Goal: Information Seeking & Learning: Learn about a topic

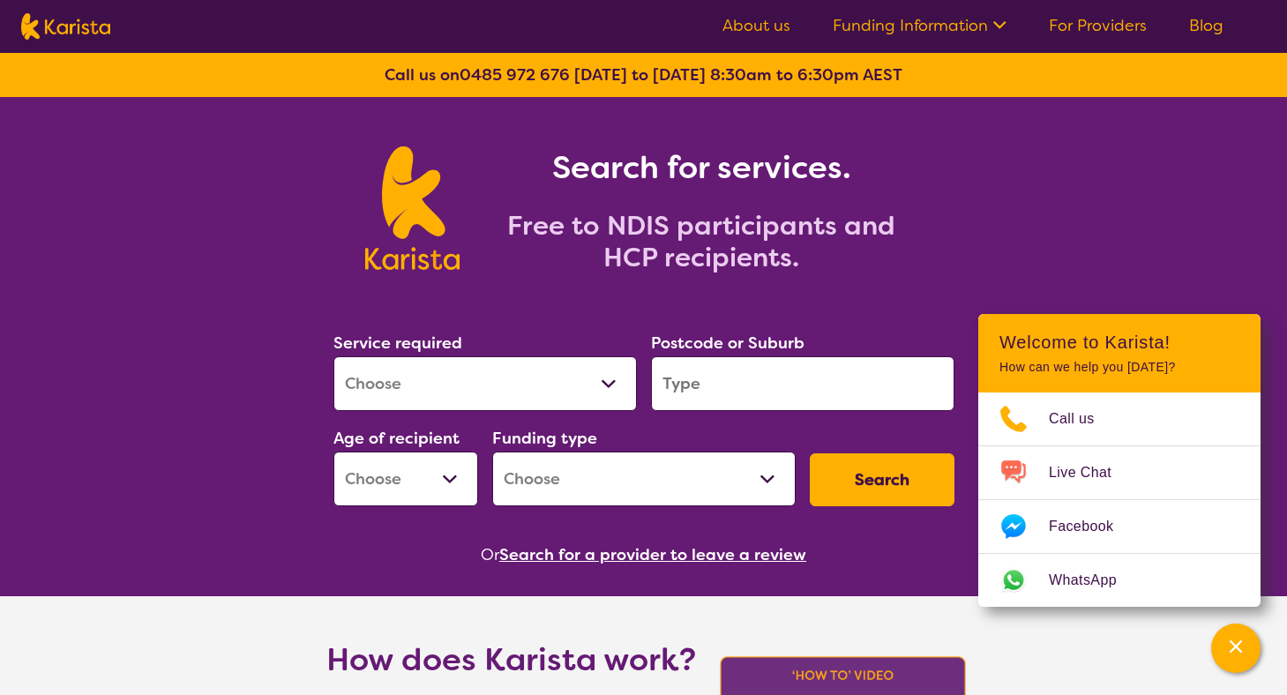
select select "Behaviour support"
select select "NDIS"
click at [743, 397] on input "search" at bounding box center [802, 383] width 303 height 55
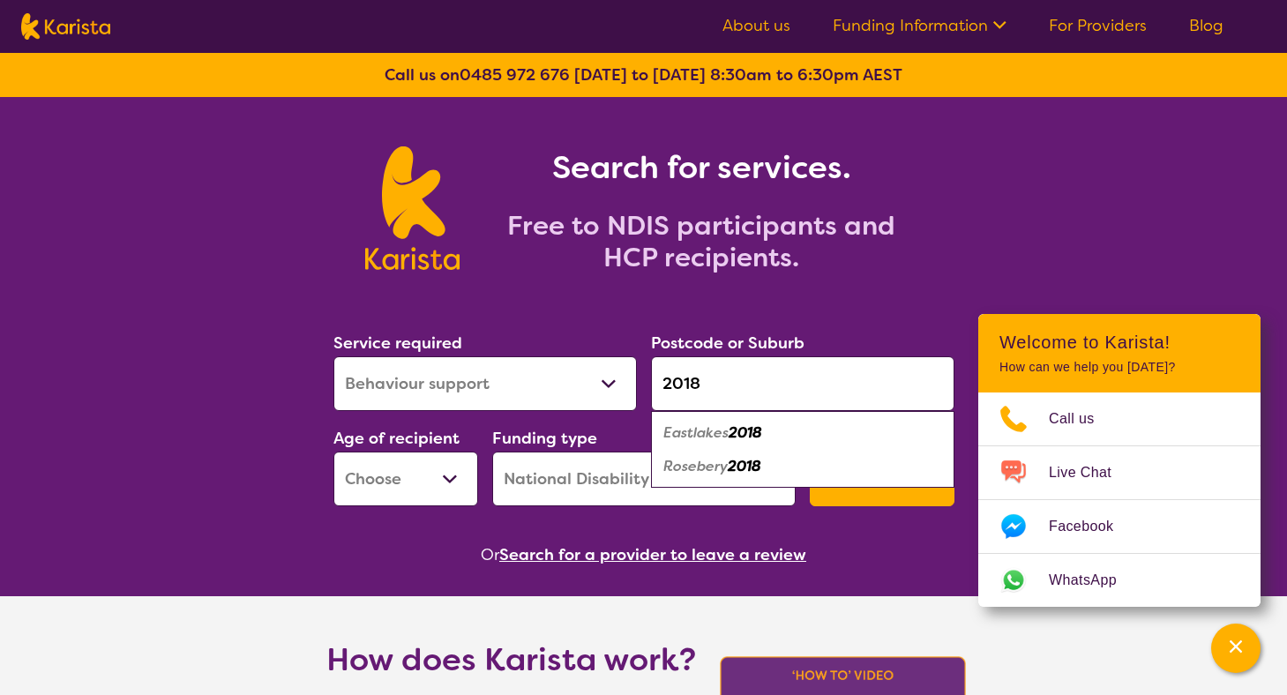
type input "2018"
click at [510, 518] on section "Service required Allied Health Assistant Assessment ([MEDICAL_DATA] or [MEDICAL…" at bounding box center [644, 425] width 678 height 288
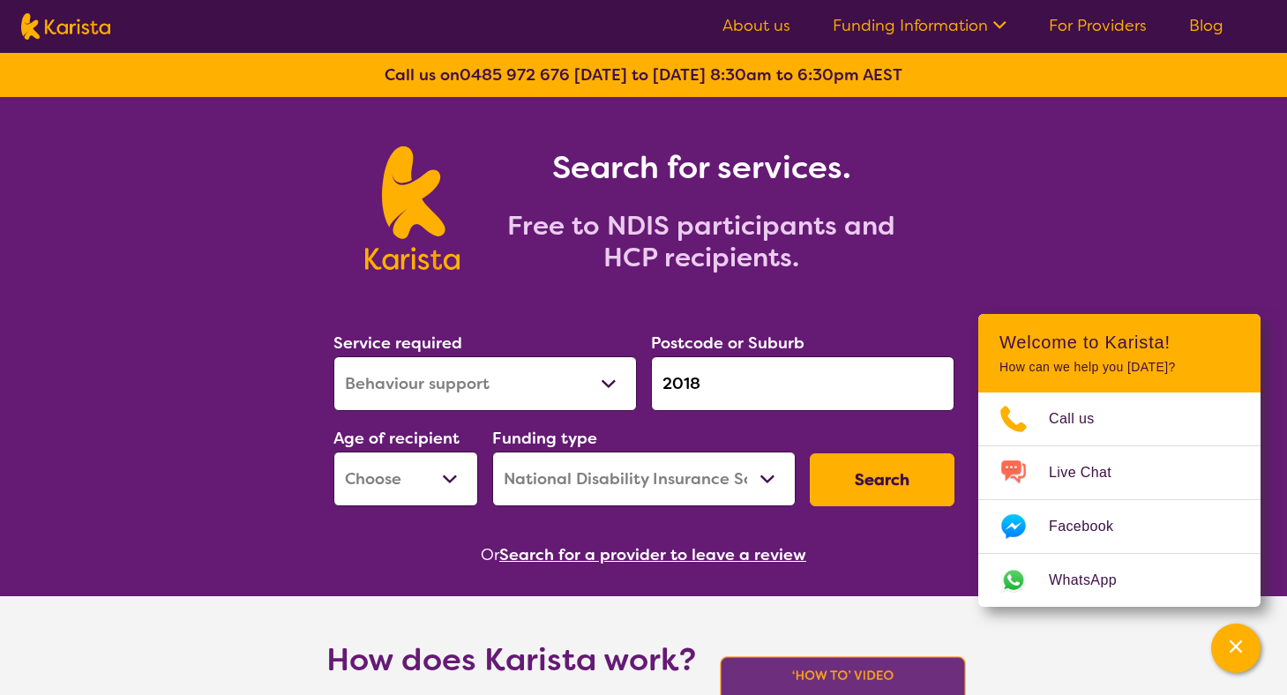
select select "AD"
click at [849, 480] on button "Search" at bounding box center [882, 479] width 145 height 53
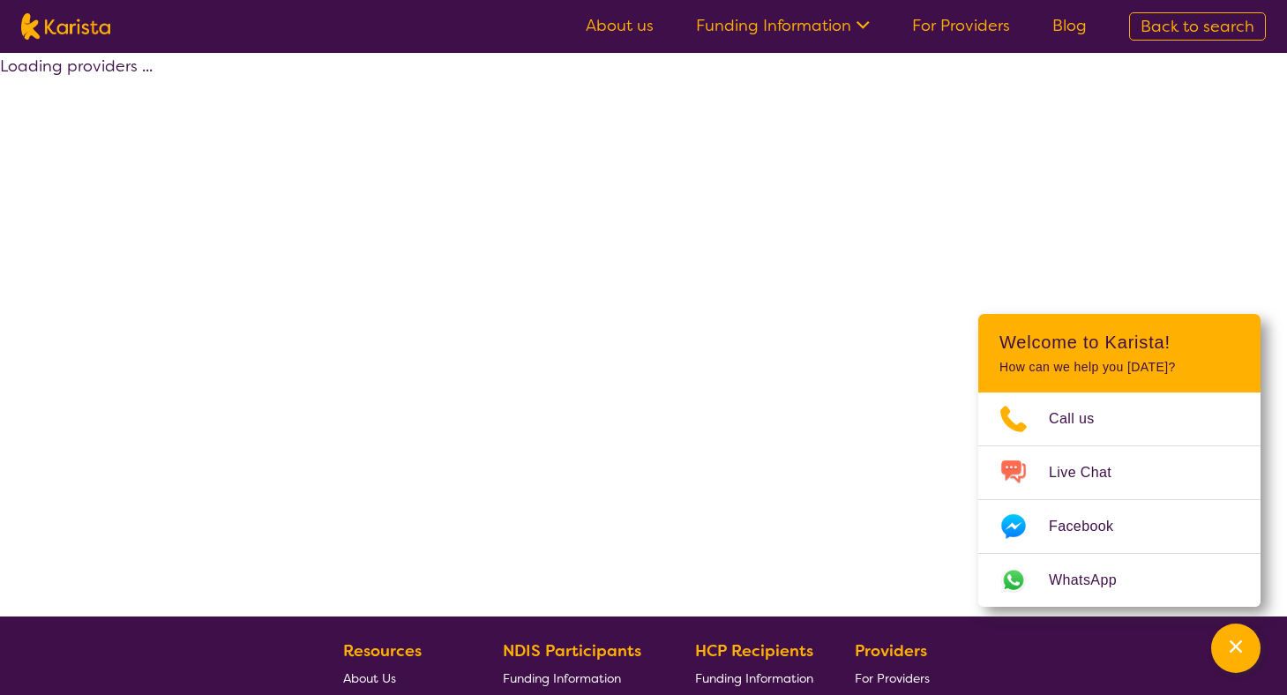
select select "by_score"
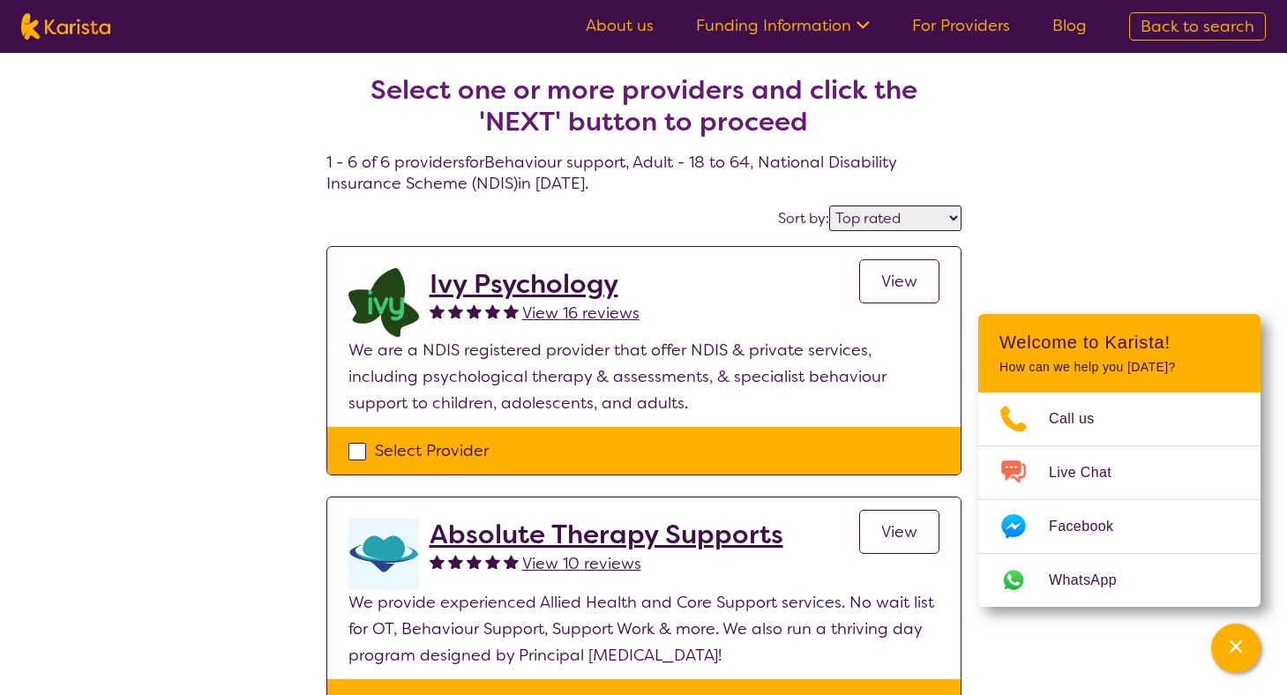
select select "Behaviour support"
select select "AD"
select select "NDIS"
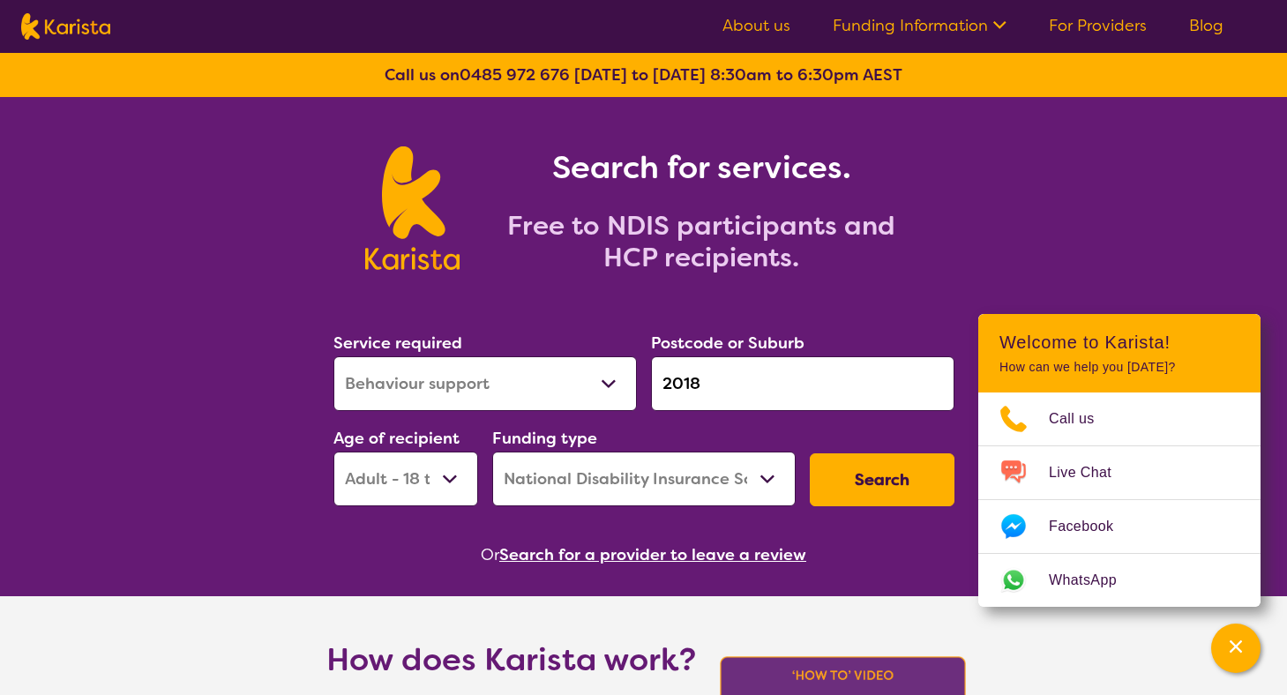
select select "Supported accommodation"
click at [727, 383] on input "2018" at bounding box center [802, 383] width 303 height 55
drag, startPoint x: 710, startPoint y: 382, endPoint x: 658, endPoint y: 392, distance: 52.9
click at [658, 392] on input "2018" at bounding box center [802, 383] width 303 height 55
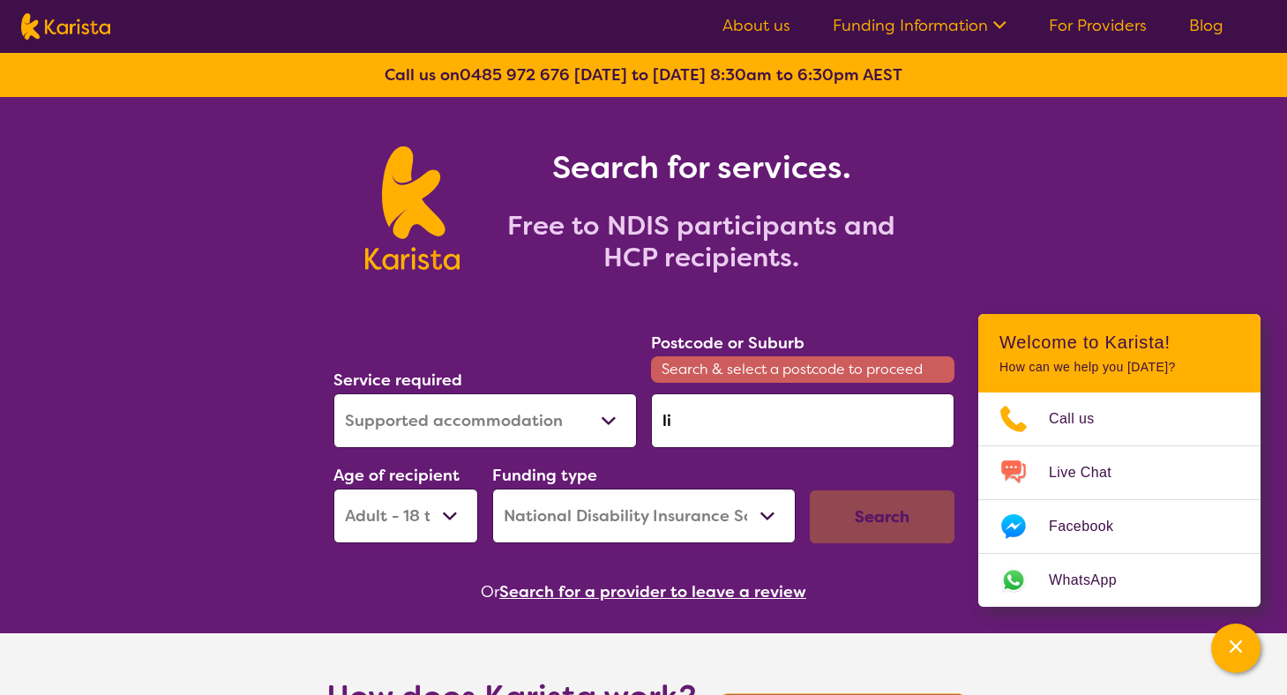
type input "l"
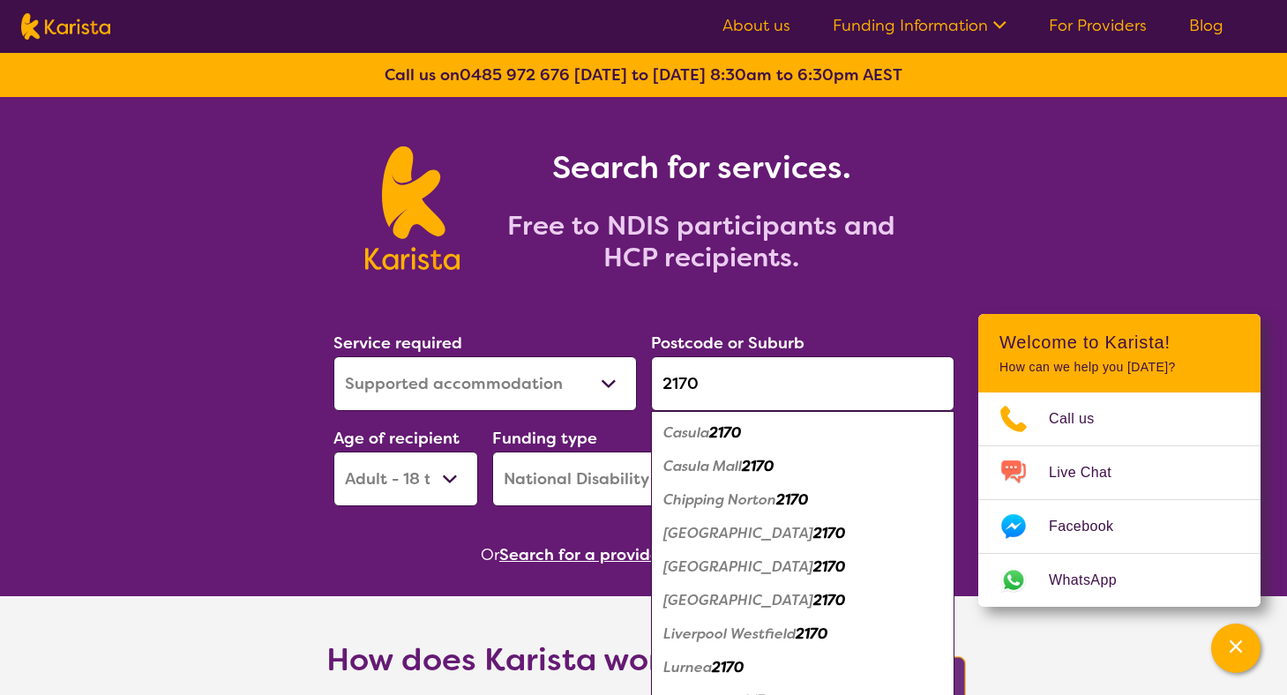
type input "2170"
click at [685, 566] on em "[GEOGRAPHIC_DATA]" at bounding box center [738, 567] width 150 height 19
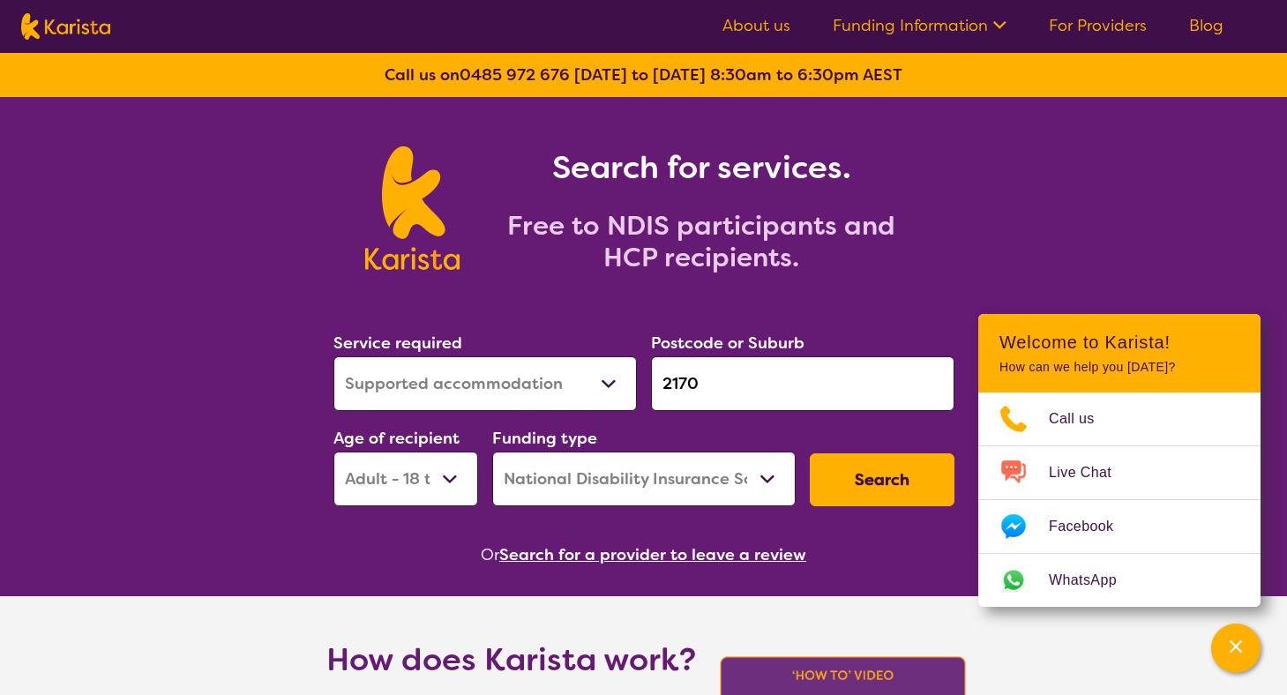
click at [870, 485] on button "Search" at bounding box center [882, 479] width 145 height 53
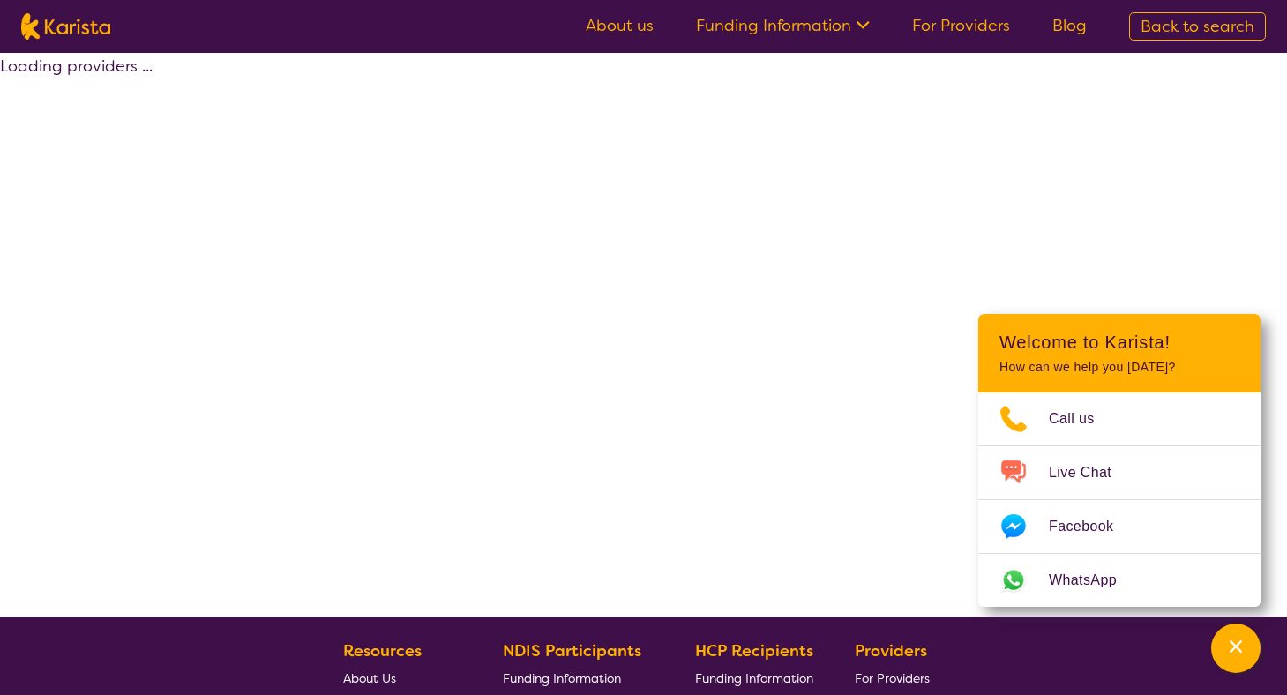
select select "by_score"
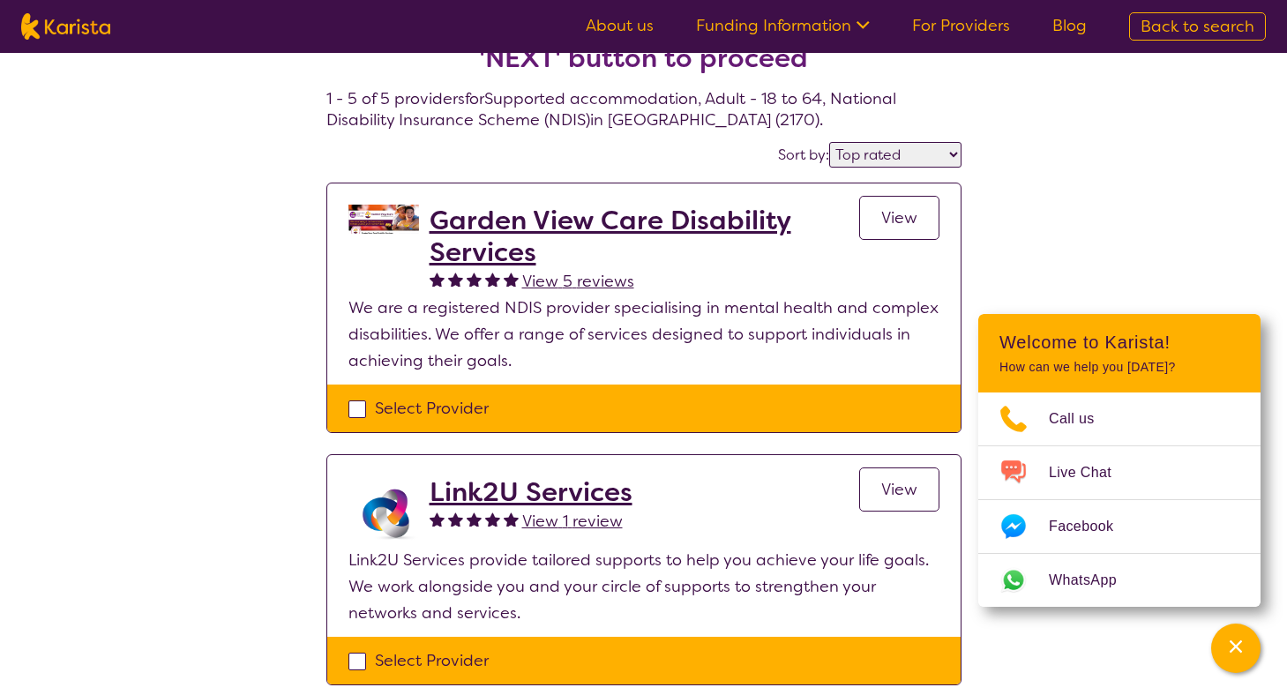
scroll to position [71, 0]
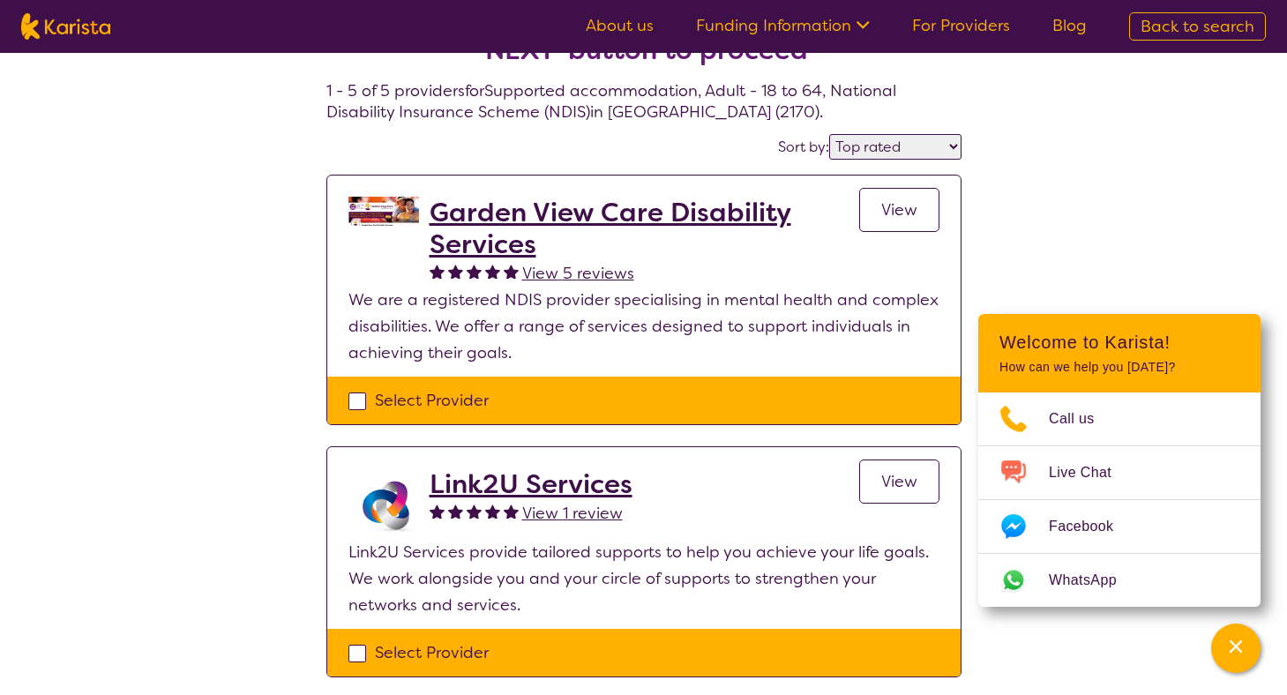
click at [715, 213] on h2 "Garden View Care Disability Services" at bounding box center [645, 229] width 430 height 64
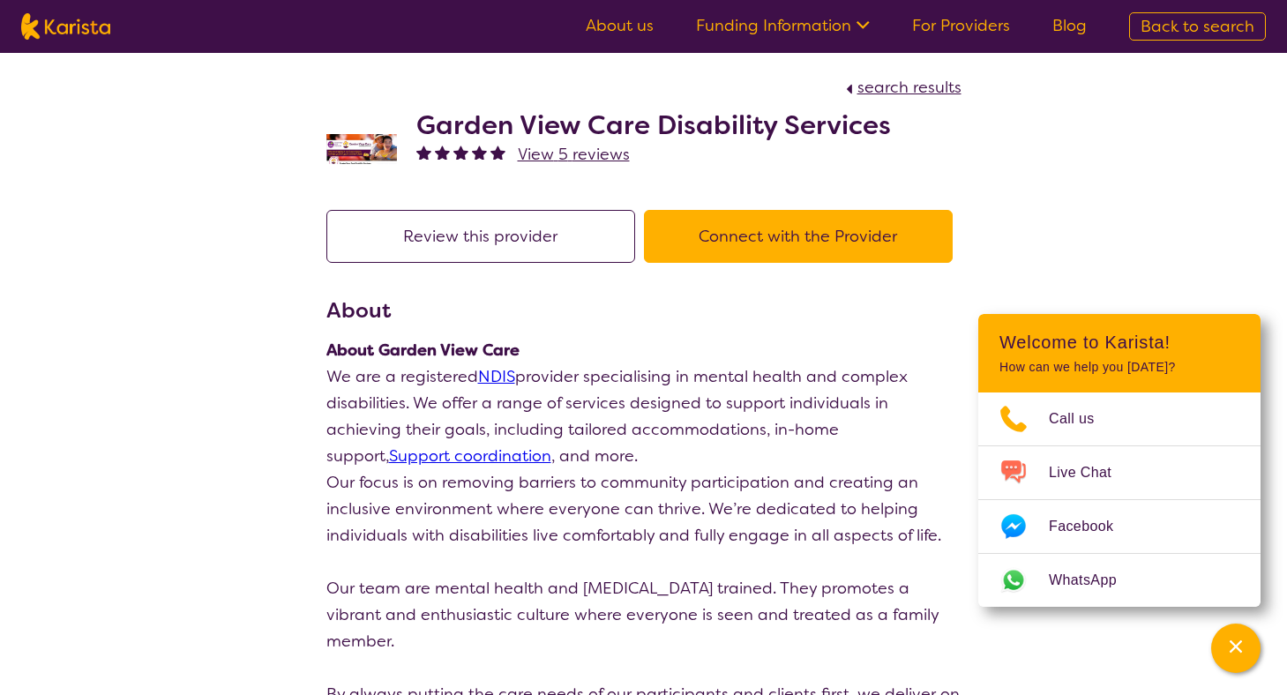
click at [788, 236] on button "Connect with the Provider" at bounding box center [798, 236] width 309 height 53
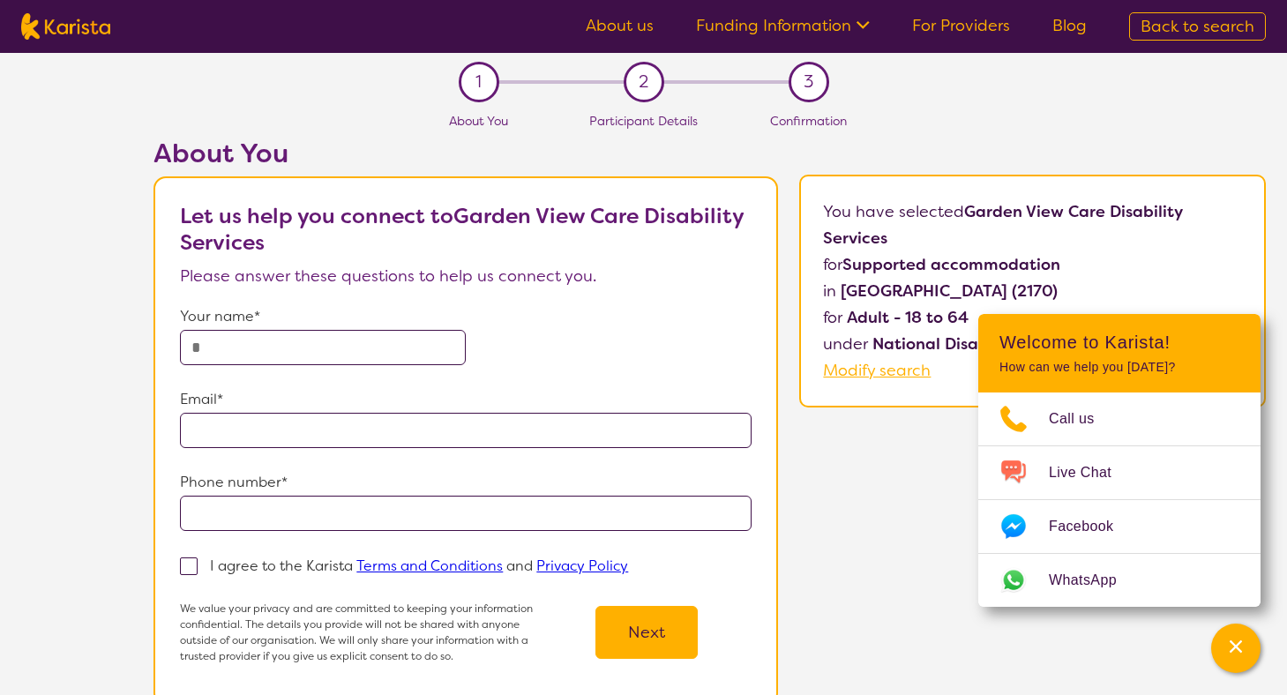
click at [66, 26] on img at bounding box center [65, 26] width 89 height 26
select select "Supported accommodation"
select select "AD"
select select "NDIS"
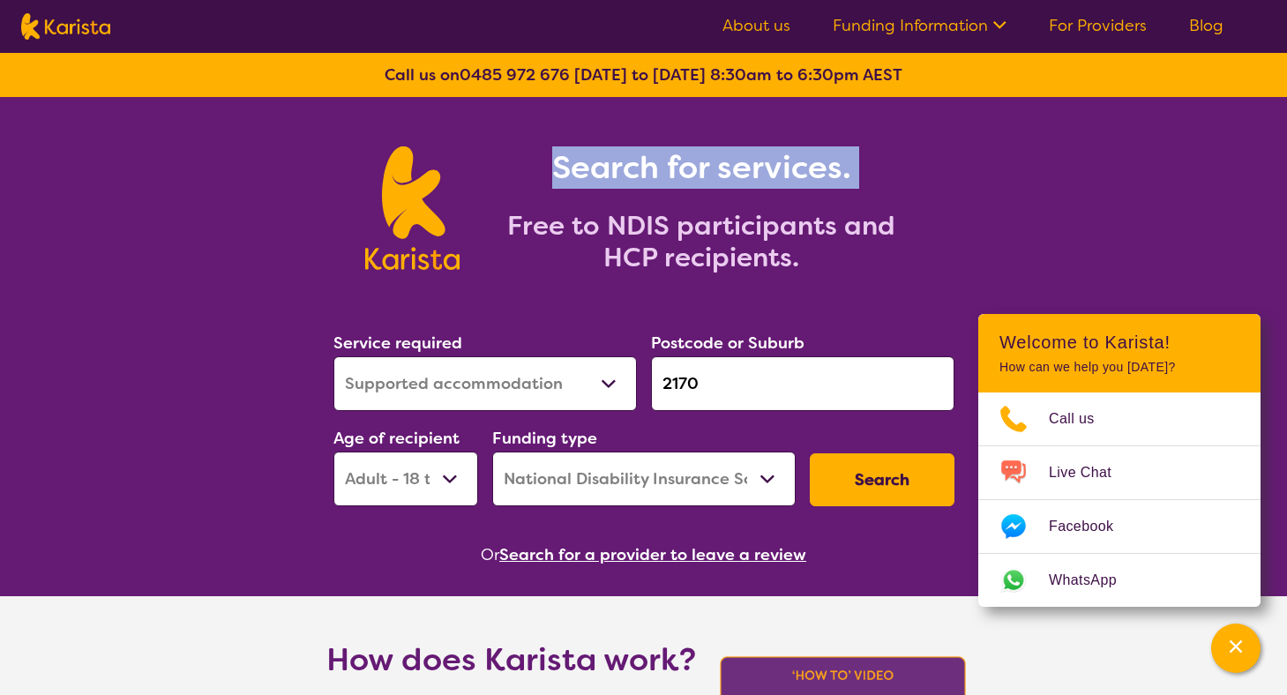
drag, startPoint x: 685, startPoint y: 101, endPoint x: 763, endPoint y: 205, distance: 129.7
click at [763, 205] on section "Search for services. Free to NDIS participants and HCP recipients." at bounding box center [644, 188] width 678 height 183
click at [1237, 648] on icon "Channel Menu" at bounding box center [1236, 646] width 12 height 12
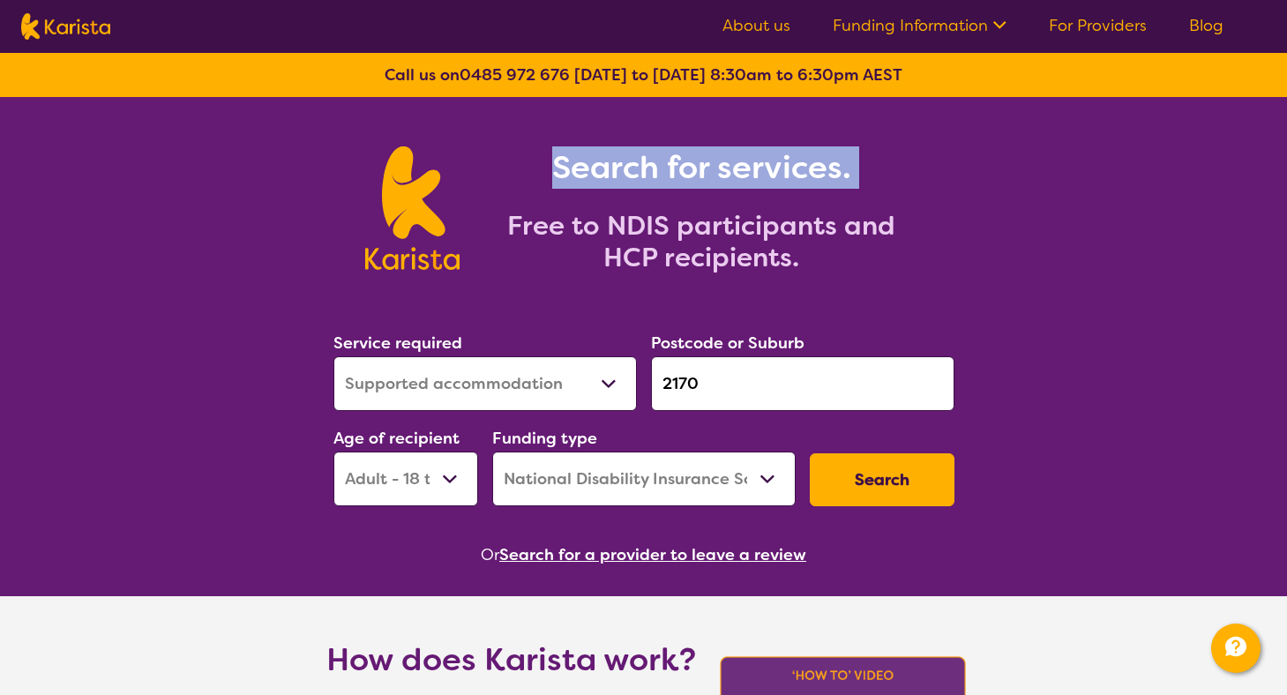
click at [1112, 26] on link "For Providers" at bounding box center [1098, 25] width 98 height 21
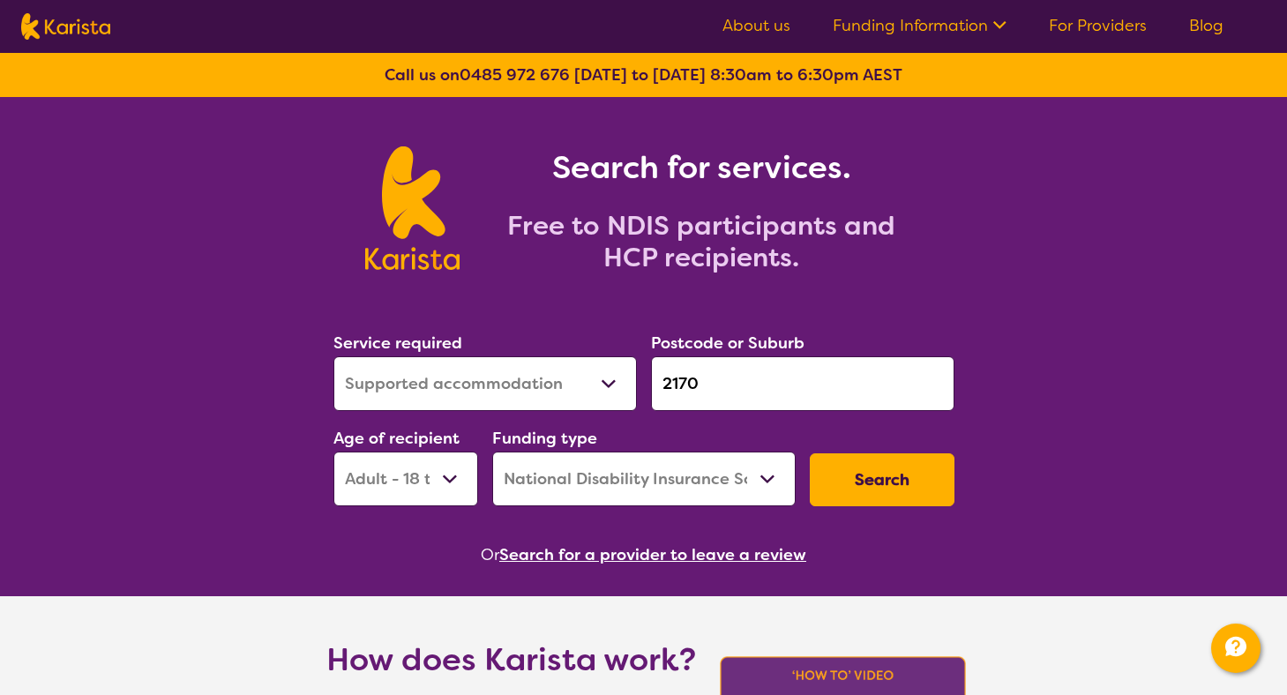
drag, startPoint x: 700, startPoint y: 386, endPoint x: 640, endPoint y: 385, distance: 60.9
click at [640, 386] on div "Service required Allied Health Assistant Assessment ([MEDICAL_DATA] or [MEDICAL…" at bounding box center [643, 418] width 635 height 191
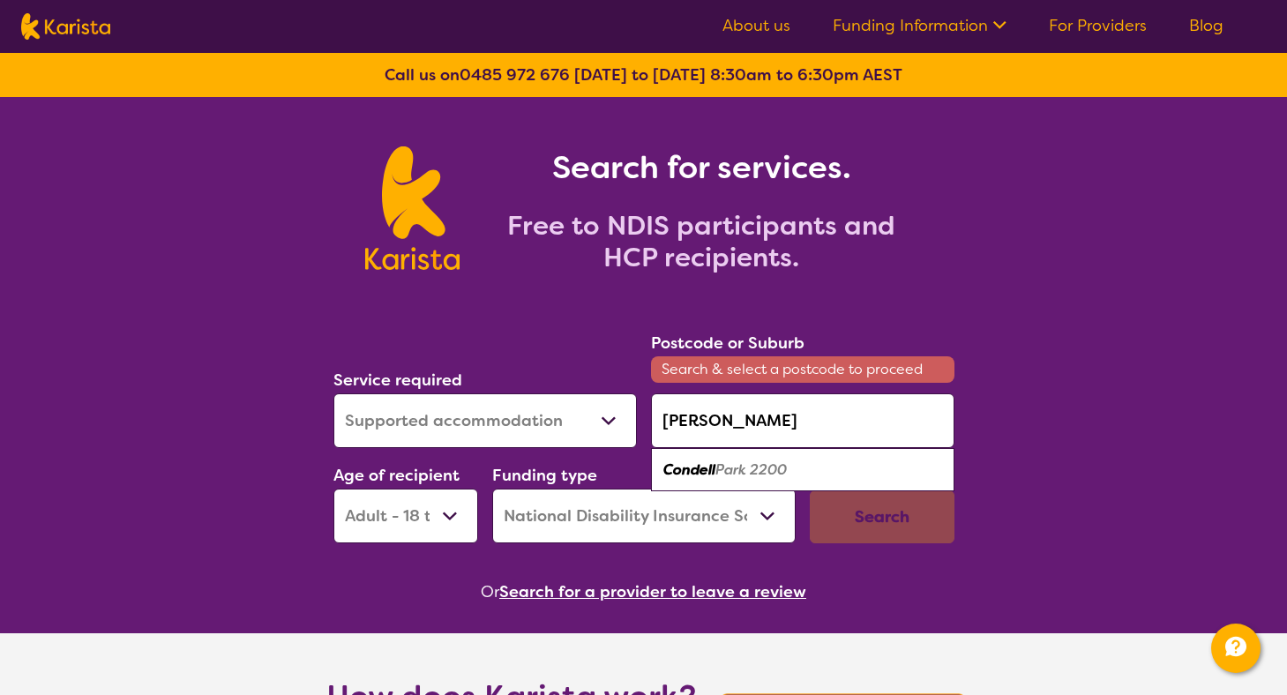
drag, startPoint x: 696, startPoint y: 463, endPoint x: 774, endPoint y: 480, distance: 79.4
click at [774, 480] on div "[GEOGRAPHIC_DATA] 2200" at bounding box center [803, 470] width 286 height 34
type input "2200"
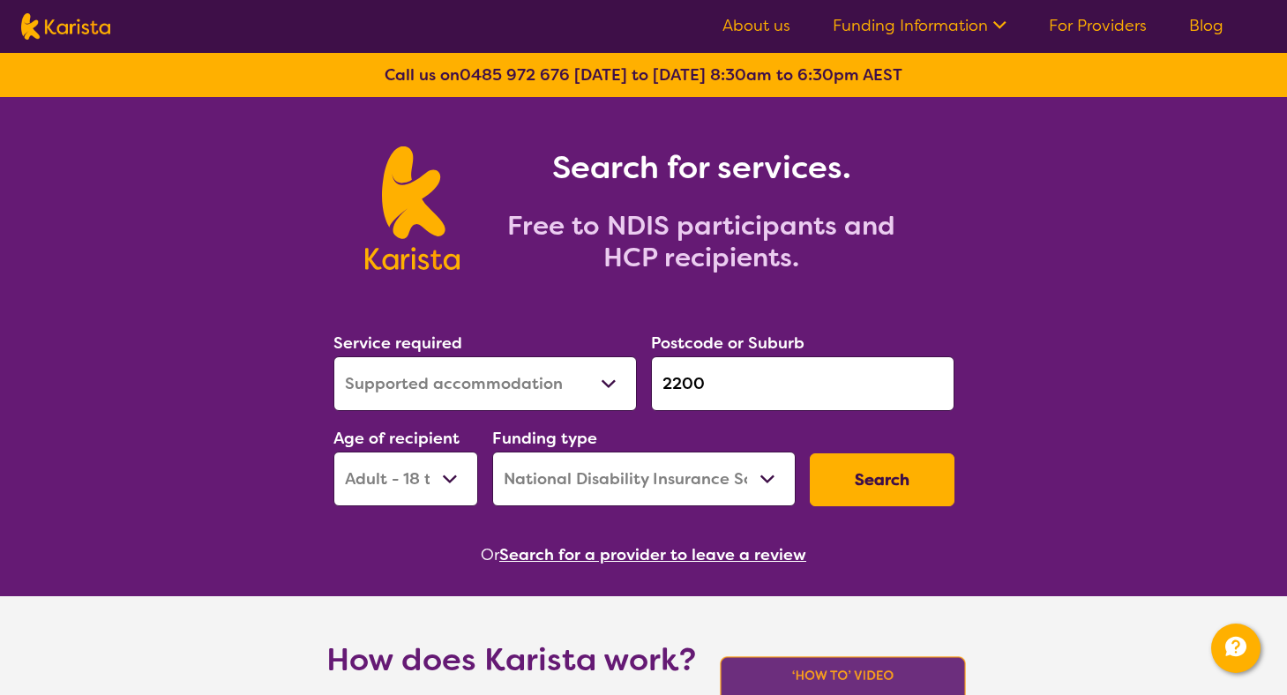
click at [916, 469] on button "Search" at bounding box center [882, 479] width 145 height 53
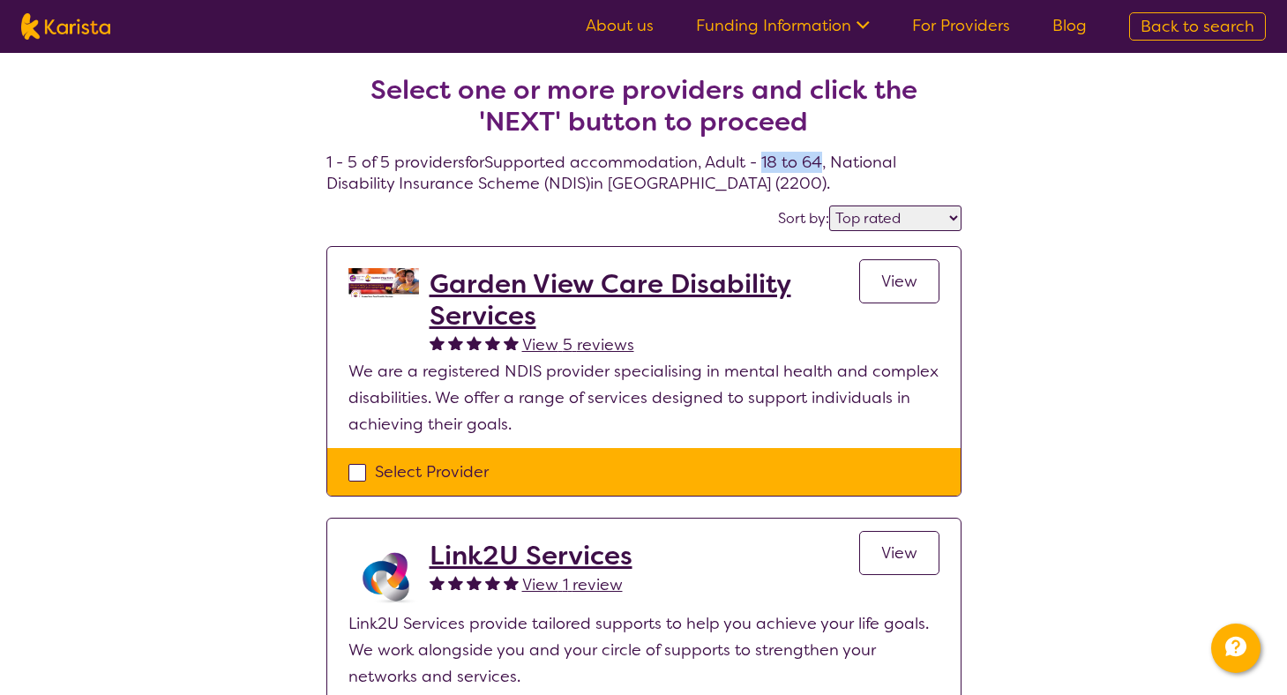
drag, startPoint x: 767, startPoint y: 160, endPoint x: 829, endPoint y: 160, distance: 61.8
click at [829, 160] on h4 "Select one or more providers and click the 'NEXT' button to proceed 1 - 5 of 5 …" at bounding box center [643, 113] width 635 height 162
select select "highly_reviewed"
select select "Supported accommodation"
select select "AD"
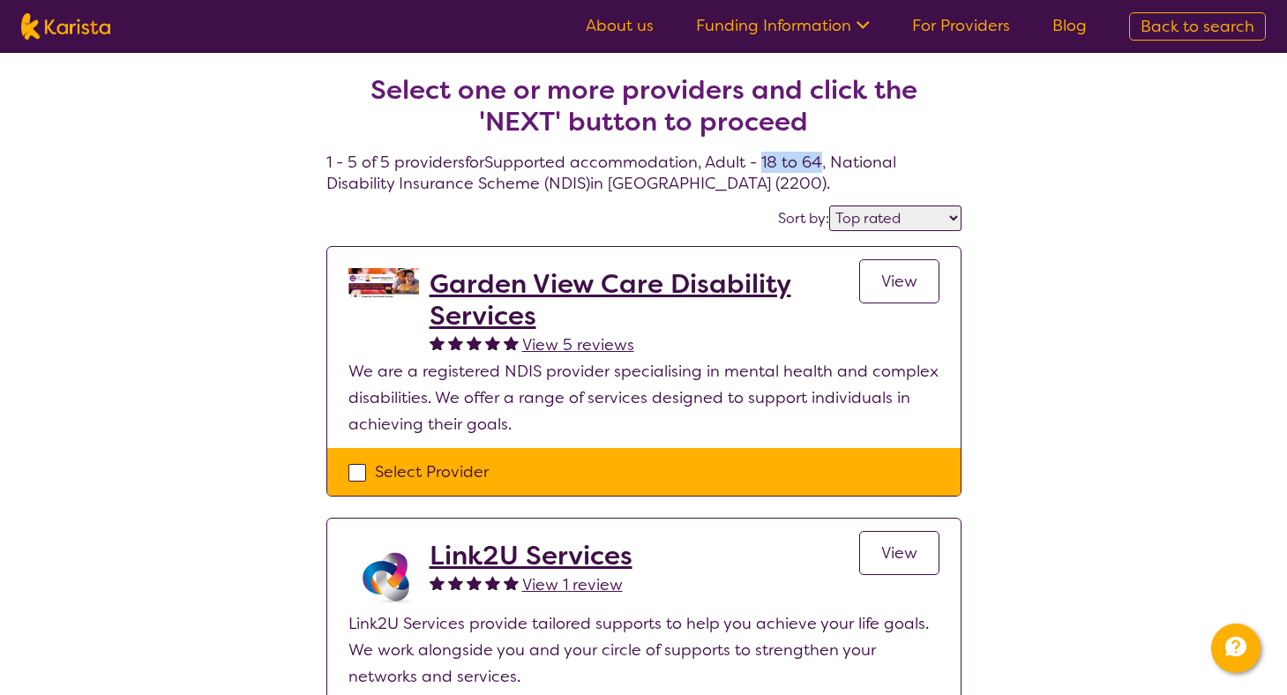
select select "NDIS"
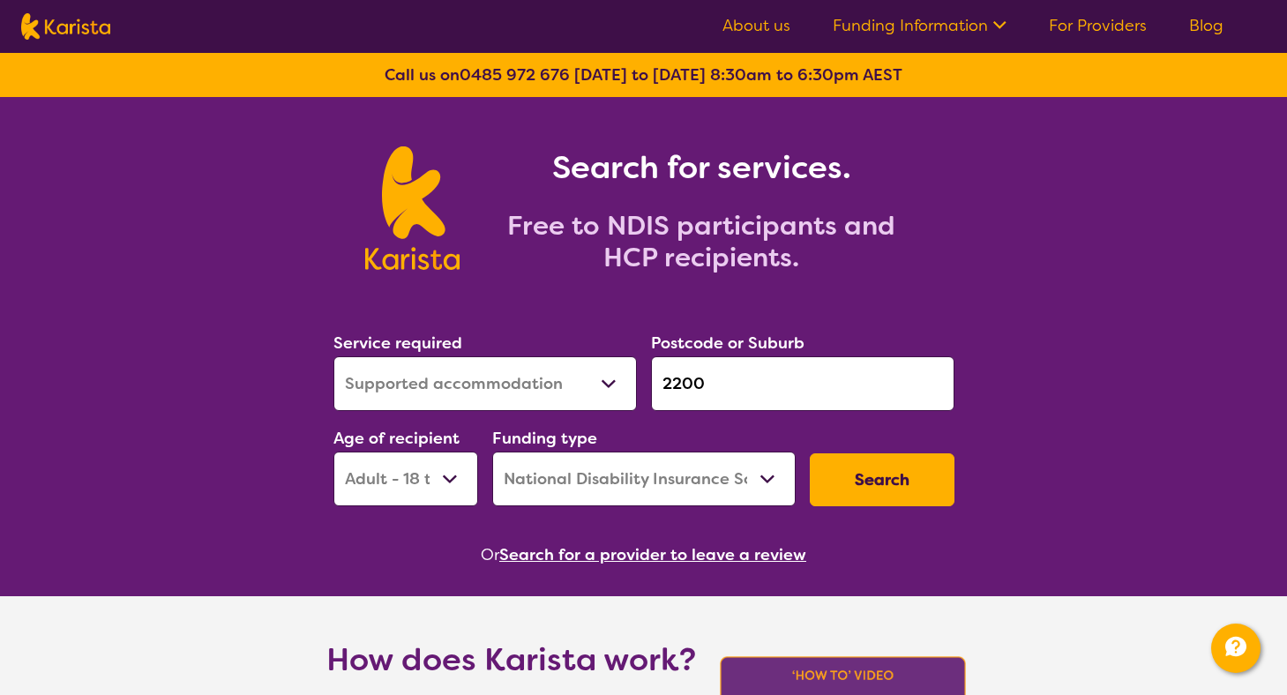
select select "AS"
click at [796, 467] on div "Funding type Home Care Package (HCP) National Disability Insurance Scheme (NDIS…" at bounding box center [644, 465] width 318 height 95
click at [876, 476] on button "Search" at bounding box center [882, 479] width 145 height 53
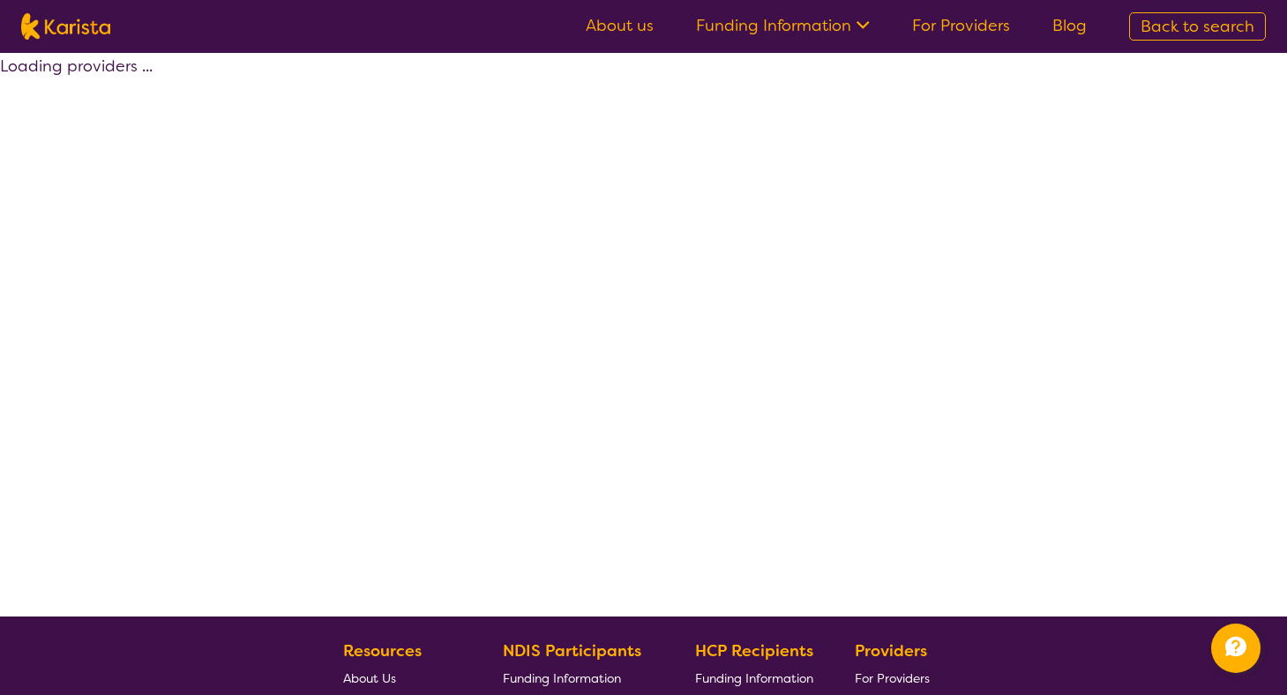
select select "by_score"
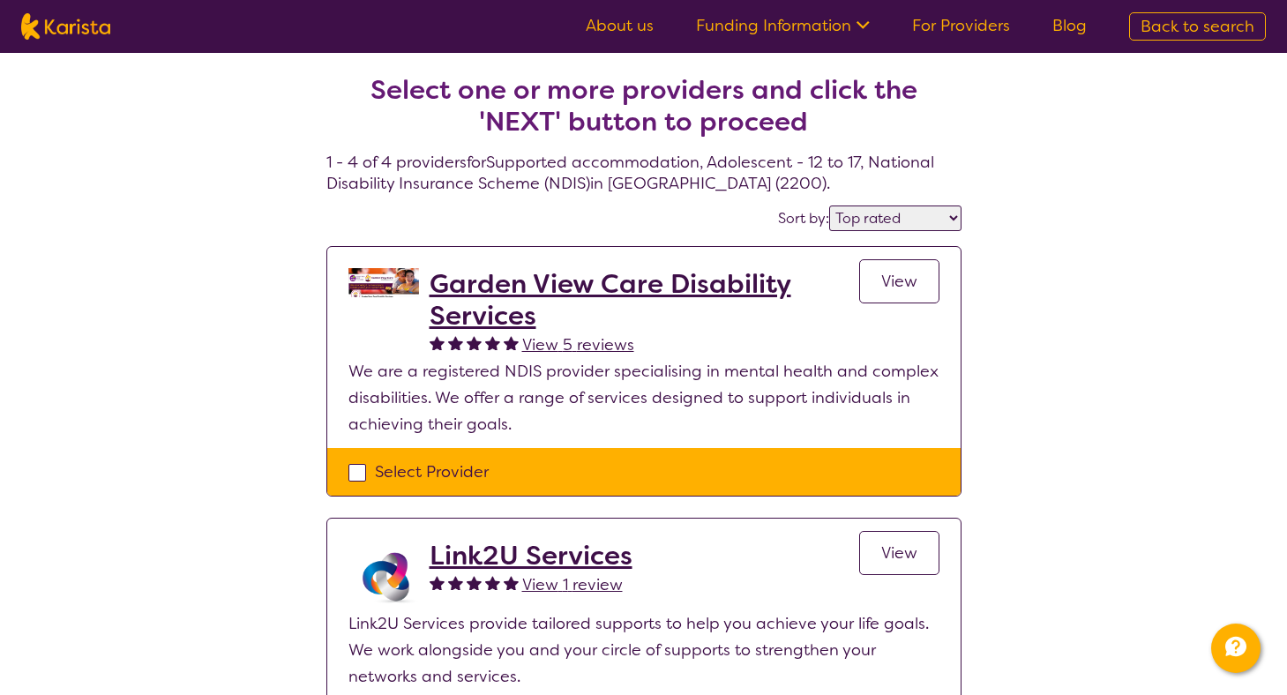
select select "Supported accommodation"
select select "AS"
select select "NDIS"
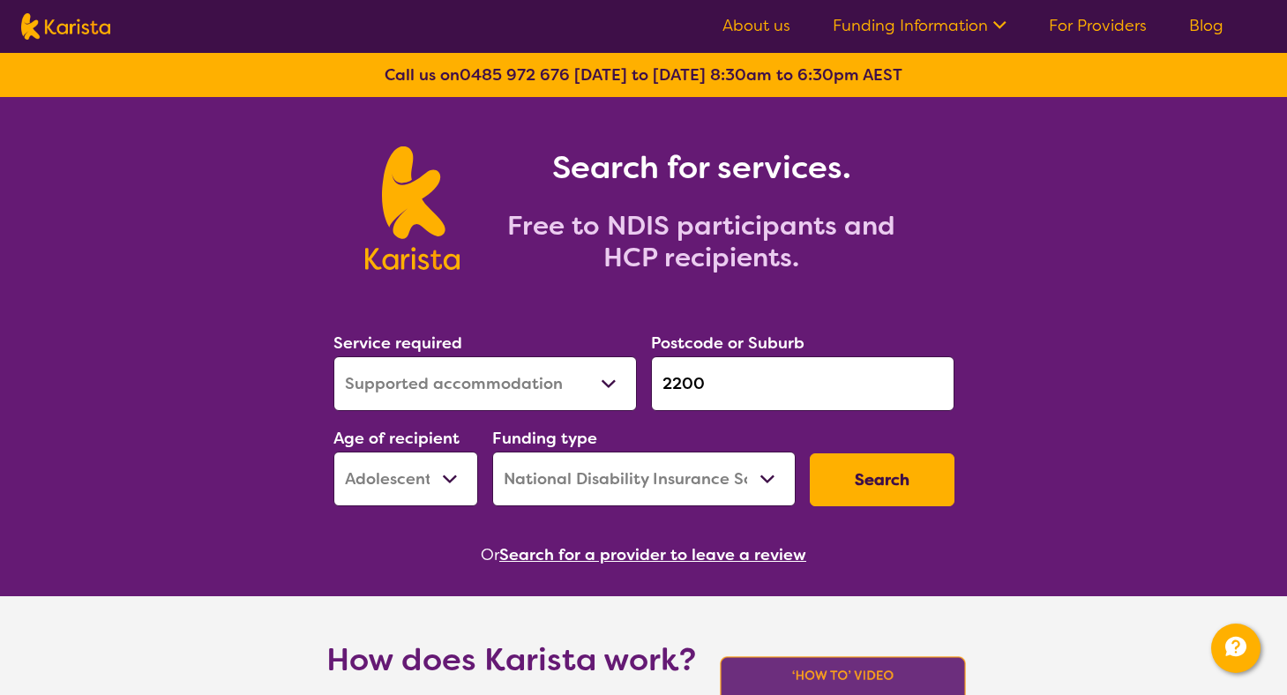
drag, startPoint x: 711, startPoint y: 378, endPoint x: 655, endPoint y: 378, distance: 55.6
click at [656, 378] on input "2200" at bounding box center [802, 383] width 303 height 55
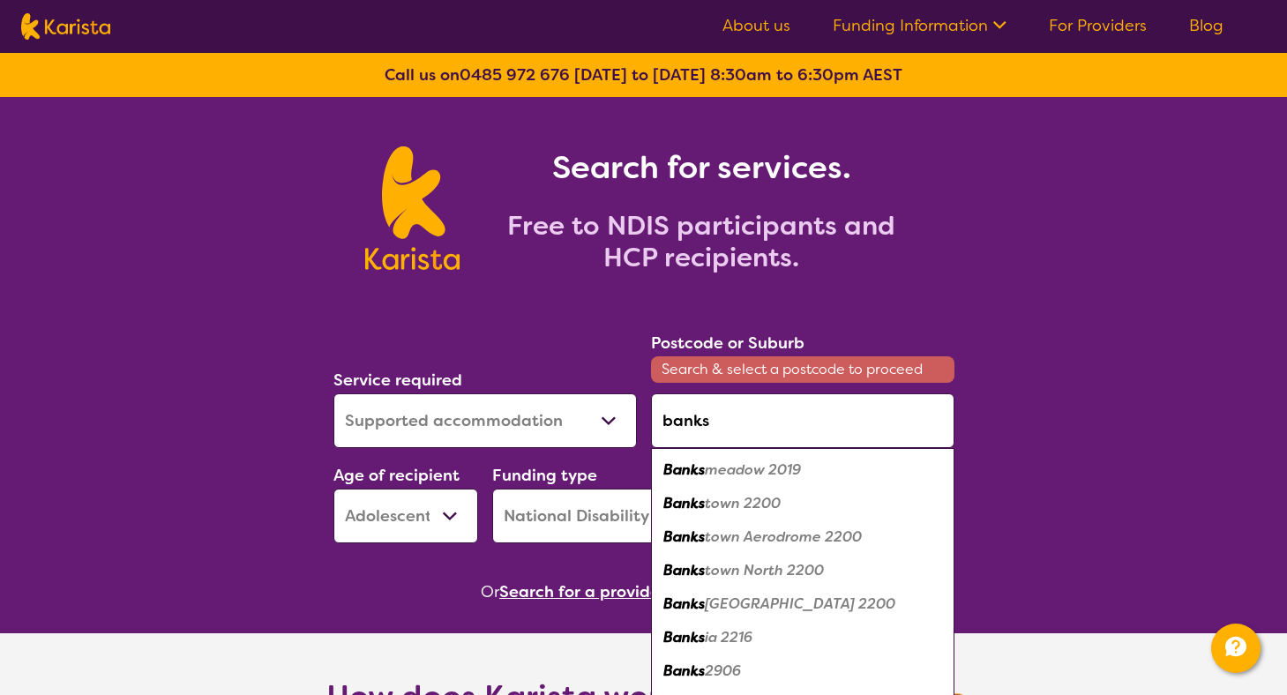
click at [696, 506] on em "Banks" at bounding box center [683, 503] width 41 height 19
type input "2200"
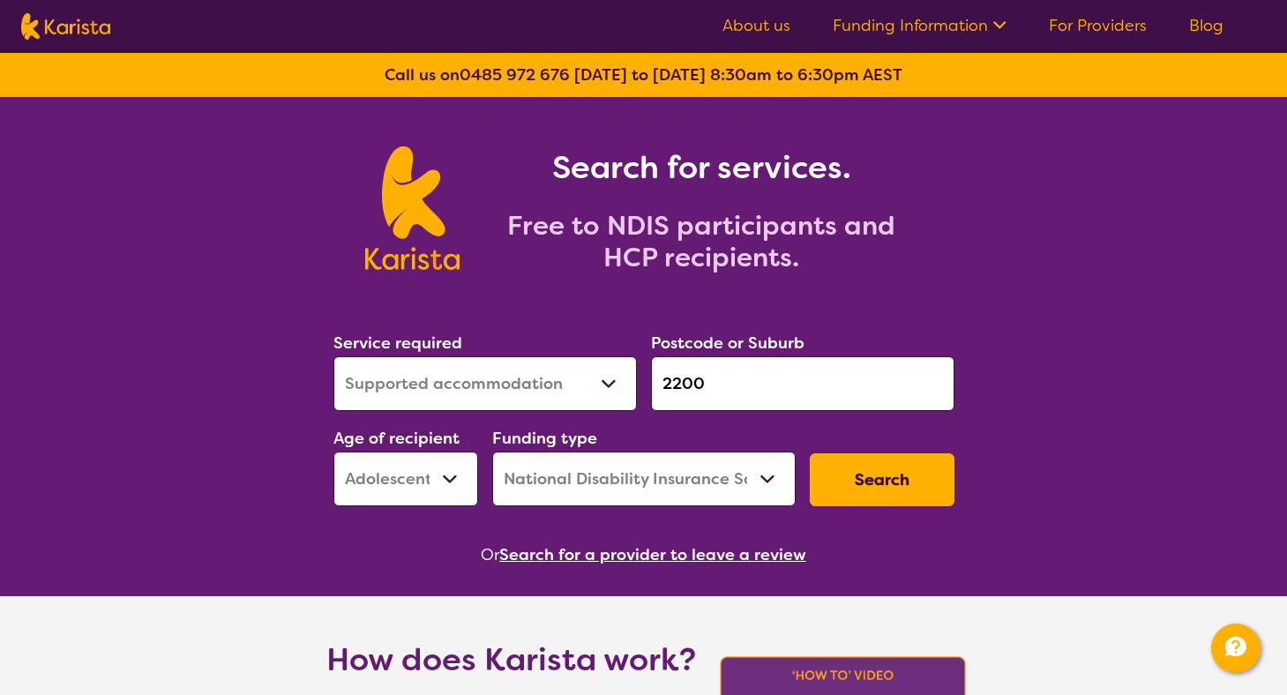
click at [898, 478] on button "Search" at bounding box center [882, 479] width 145 height 53
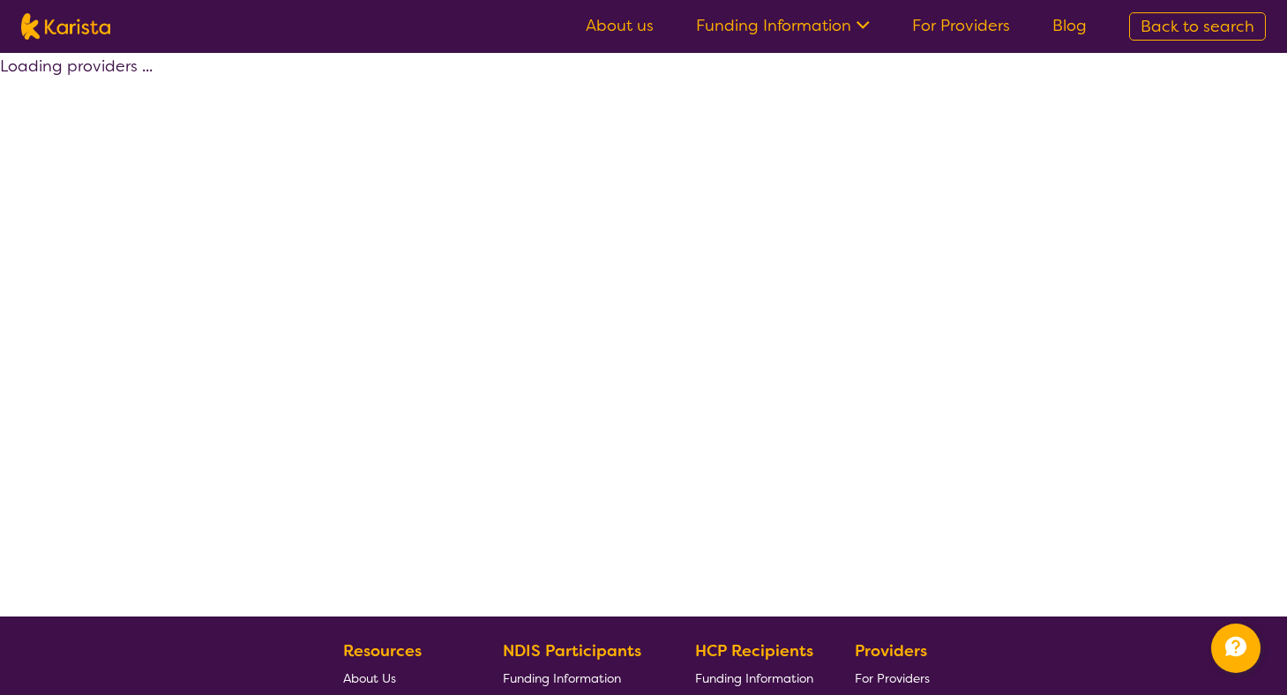
select select "by_score"
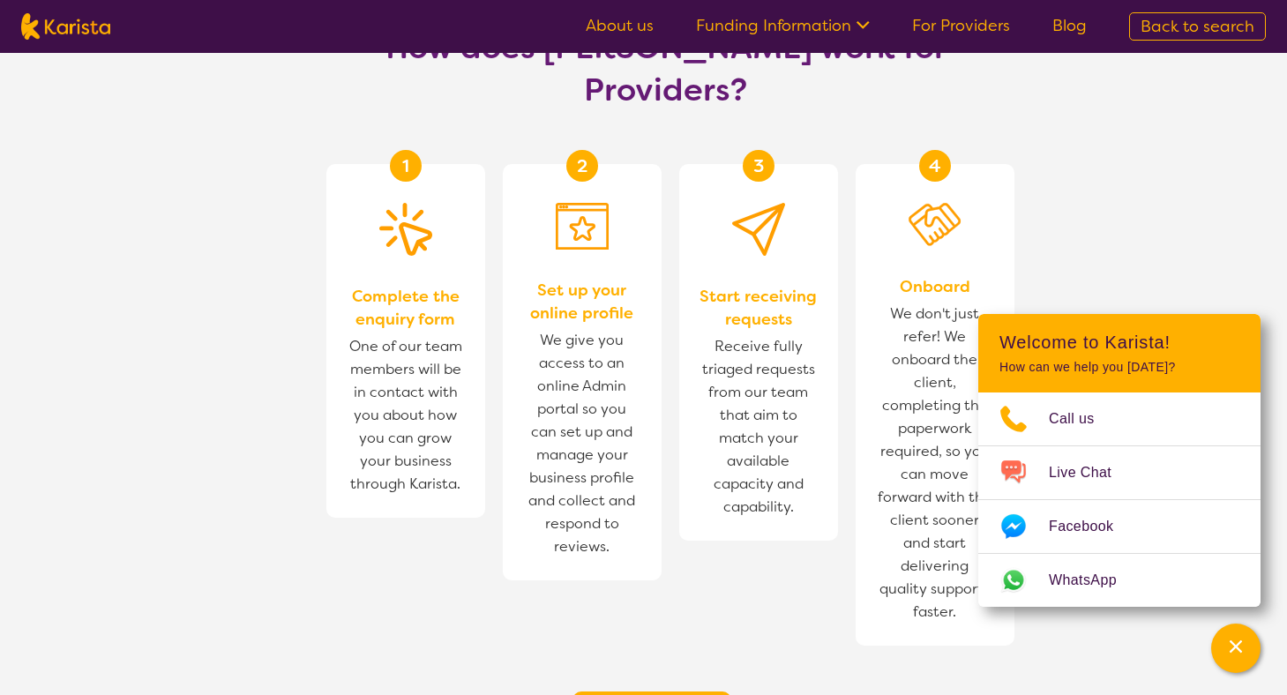
scroll to position [1037, 0]
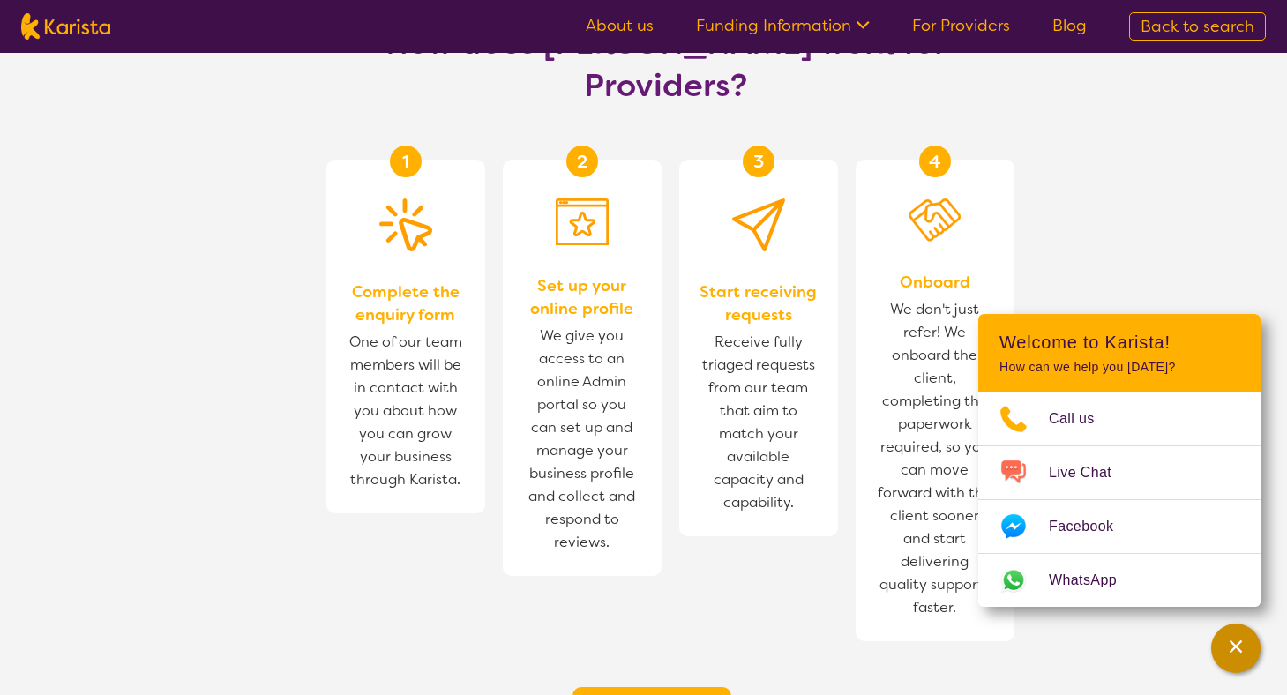
click at [1229, 645] on icon "Channel Menu" at bounding box center [1236, 647] width 18 height 18
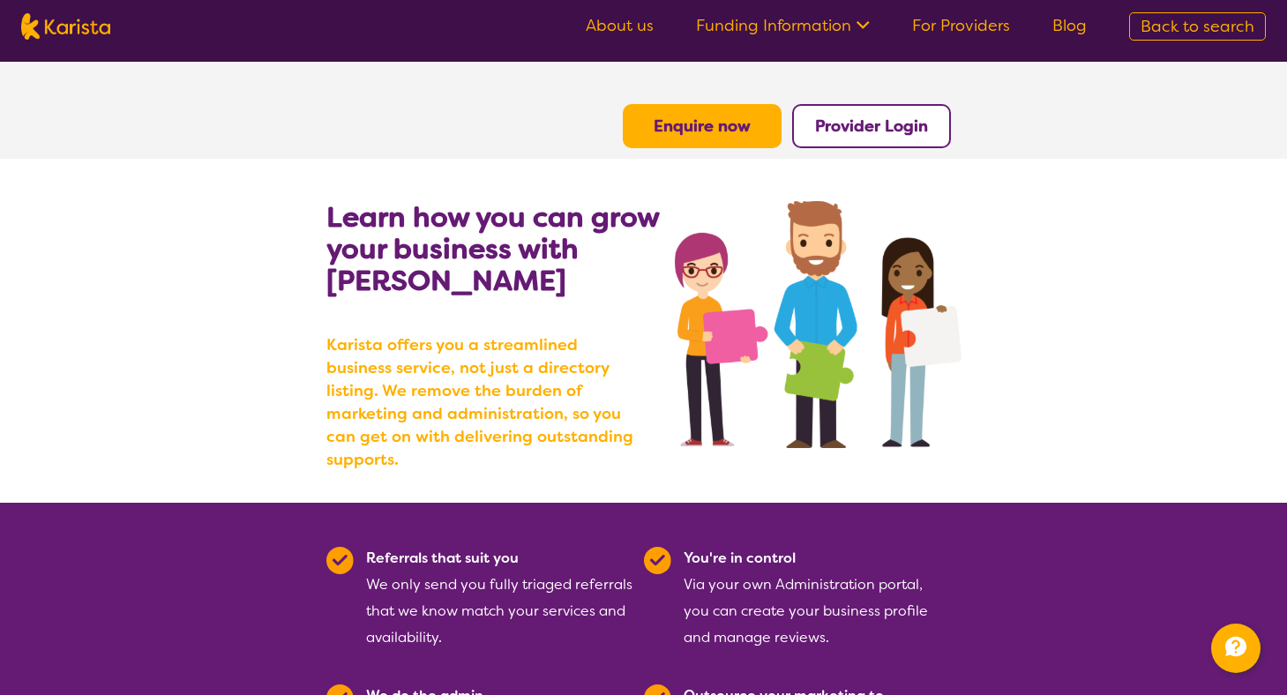
scroll to position [0, 0]
